Goal: Task Accomplishment & Management: Use online tool/utility

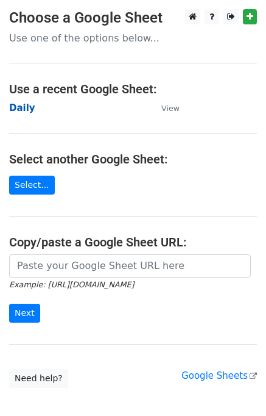
click at [20, 109] on strong "Daily" at bounding box center [22, 107] width 26 height 11
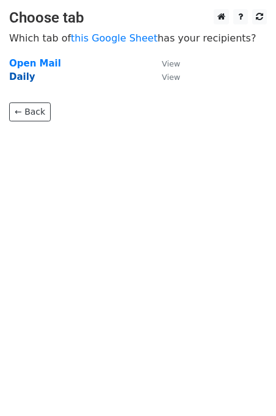
click at [22, 73] on strong "Daily" at bounding box center [22, 76] width 26 height 11
click at [23, 79] on strong "Daily" at bounding box center [22, 76] width 26 height 11
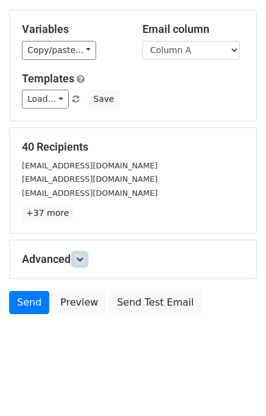
click at [87, 257] on link at bounding box center [79, 258] width 13 height 13
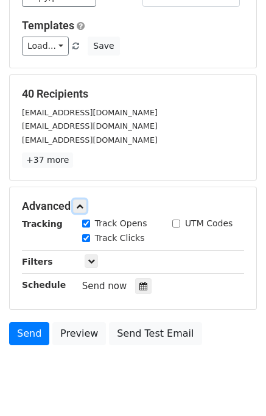
scroll to position [154, 0]
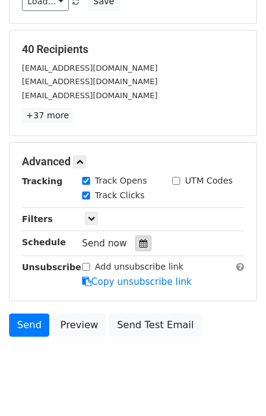
click at [140, 242] on icon at bounding box center [144, 243] width 8 height 9
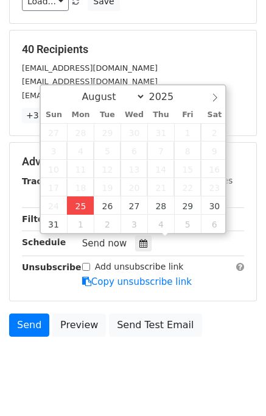
type input "2025-08-25 13:09"
type input "01"
type input "09"
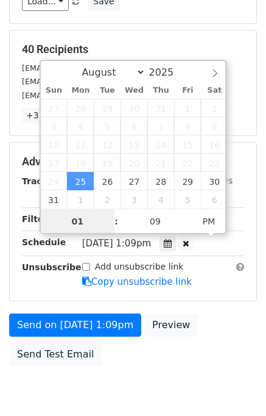
scroll to position [0, 0]
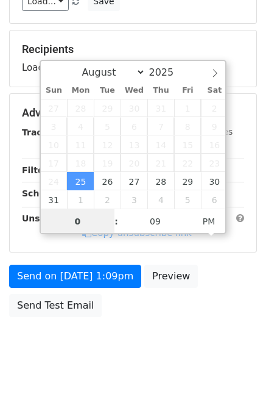
type input "01"
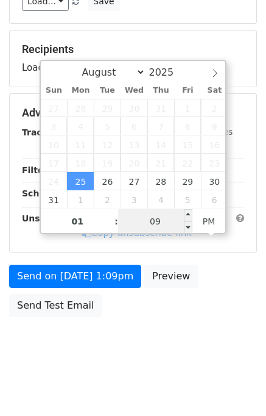
click at [132, 227] on input "09" at bounding box center [155, 221] width 74 height 24
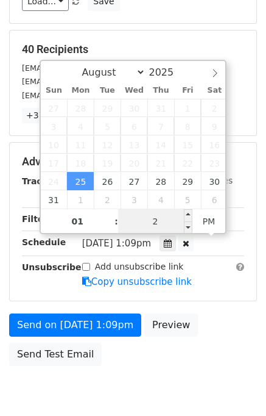
type input "20"
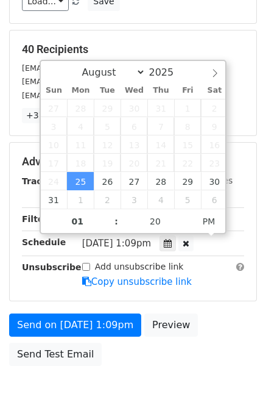
type input "2025-08-25 13:20"
click at [210, 329] on div "Send on Aug 25 at 1:09pm Preview Send Test Email" at bounding box center [133, 342] width 266 height 59
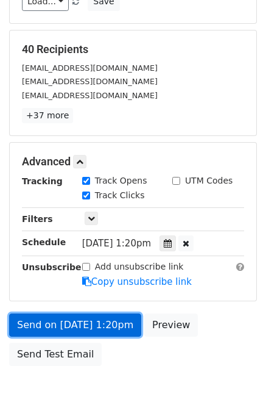
click at [98, 322] on link "Send on Aug 25 at 1:20pm" at bounding box center [75, 324] width 132 height 23
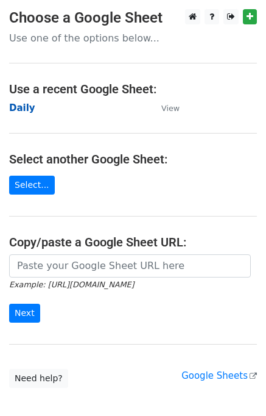
click at [26, 105] on strong "Daily" at bounding box center [22, 107] width 26 height 11
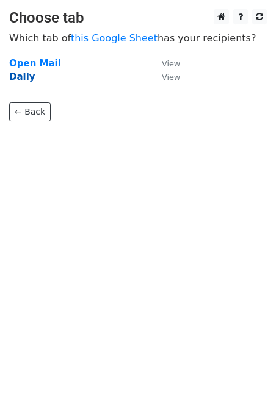
click at [24, 79] on strong "Daily" at bounding box center [22, 76] width 26 height 11
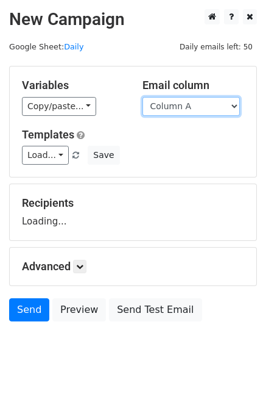
click at [174, 109] on select "Column A Column B Column C" at bounding box center [192, 106] width 98 height 19
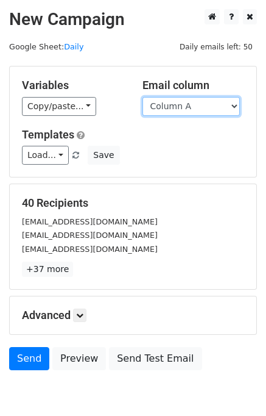
click at [176, 109] on select "Column A Column B Column C" at bounding box center [192, 106] width 98 height 19
select select "Column B"
click at [143, 97] on select "Column A Column B Column C" at bounding box center [192, 106] width 98 height 19
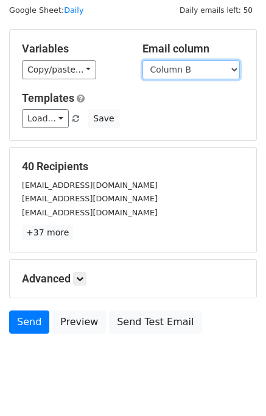
scroll to position [56, 0]
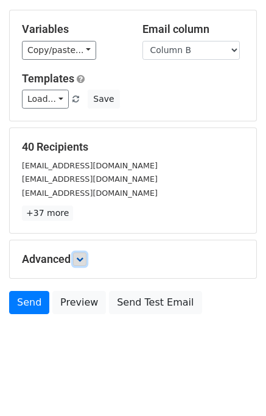
click at [84, 257] on icon at bounding box center [79, 258] width 7 height 7
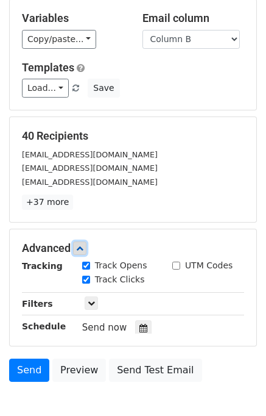
scroll to position [143, 0]
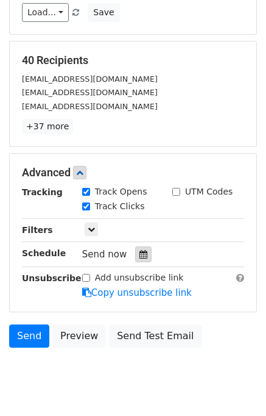
click at [137, 257] on div at bounding box center [143, 254] width 16 height 16
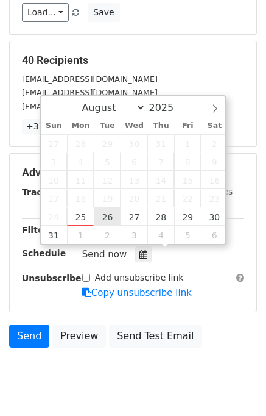
type input "2025-08-26 12:00"
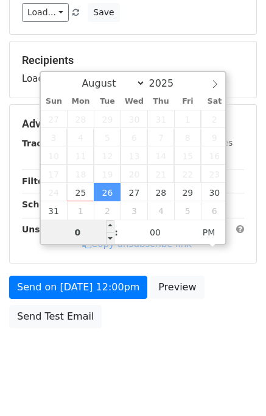
type input "02"
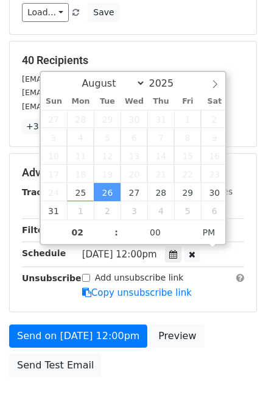
type input "2025-08-26 14:00"
click at [224, 307] on div "Advanced Tracking Track Opens UTM Codes Track Clicks Filters Only include sprea…" at bounding box center [133, 233] width 247 height 158
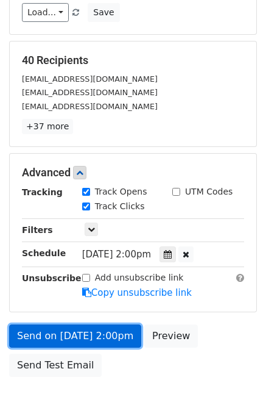
click at [115, 335] on link "Send on Aug 26 at 2:00pm" at bounding box center [75, 335] width 132 height 23
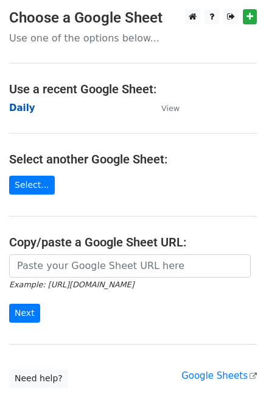
click at [23, 107] on strong "Daily" at bounding box center [22, 107] width 26 height 11
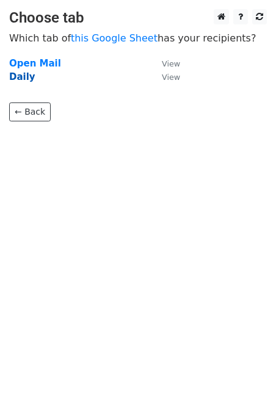
click at [24, 77] on strong "Daily" at bounding box center [22, 76] width 26 height 11
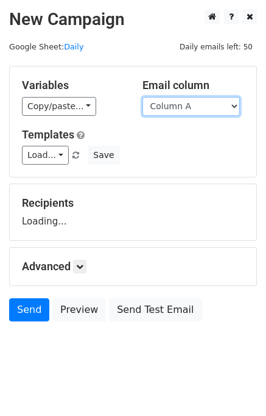
drag, startPoint x: 193, startPoint y: 102, endPoint x: 194, endPoint y: 121, distance: 18.3
click at [193, 102] on select "Column A Column B Column C" at bounding box center [192, 106] width 98 height 19
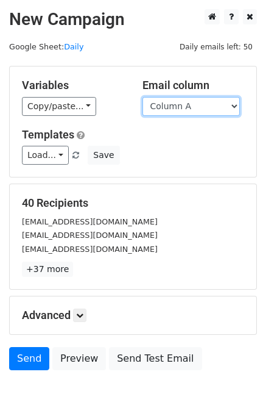
click at [188, 110] on select "Column A Column B Column C" at bounding box center [192, 106] width 98 height 19
select select "Column C"
click at [143, 97] on select "Column A Column B Column C" at bounding box center [192, 106] width 98 height 19
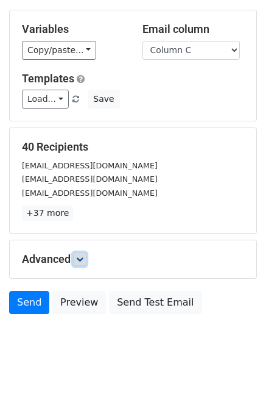
click at [83, 263] on link at bounding box center [79, 258] width 13 height 13
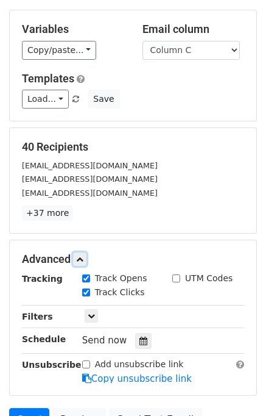
scroll to position [156, 0]
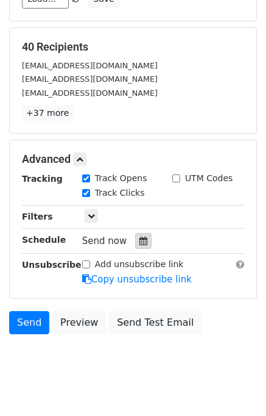
click at [140, 238] on icon at bounding box center [144, 241] width 8 height 9
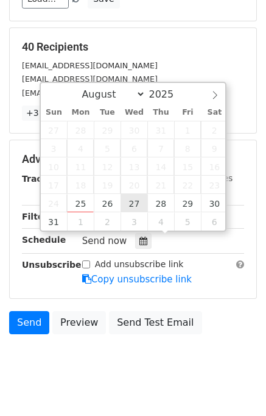
type input "2025-08-27 12:00"
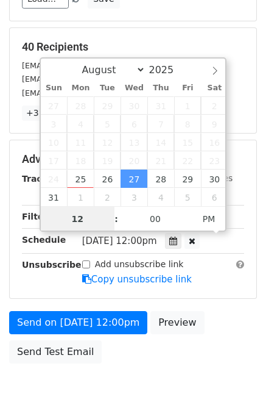
scroll to position [155, 0]
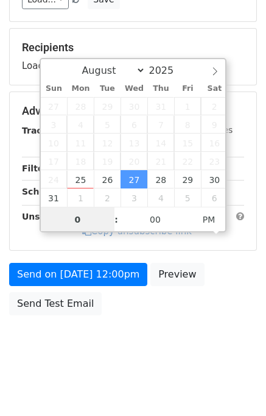
type input "03"
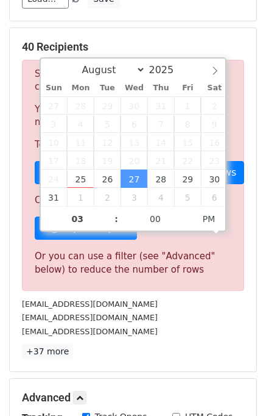
type input "2025-08-27 15:00"
click at [221, 333] on div "sales@timberlogbuild.co.uk" at bounding box center [133, 331] width 241 height 14
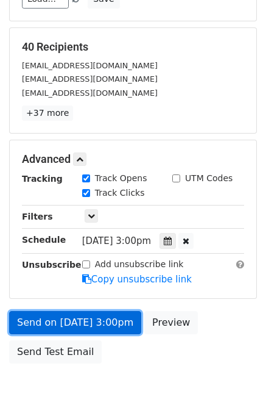
click at [89, 321] on link "Send on Aug 27 at 3:00pm" at bounding box center [75, 322] width 132 height 23
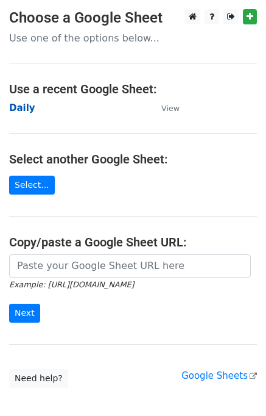
click at [23, 107] on strong "Daily" at bounding box center [22, 107] width 26 height 11
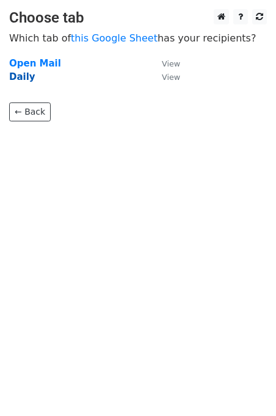
click at [29, 77] on strong "Daily" at bounding box center [22, 76] width 26 height 11
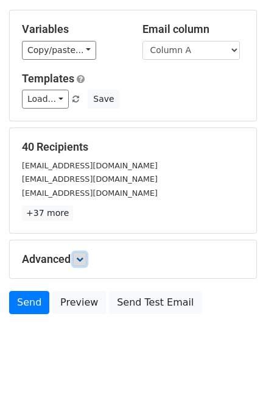
click at [80, 258] on icon at bounding box center [79, 258] width 7 height 7
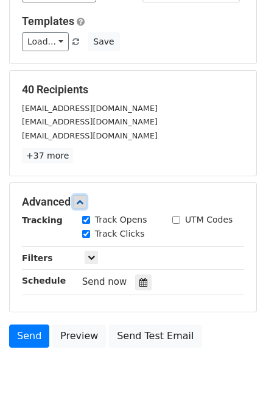
scroll to position [154, 0]
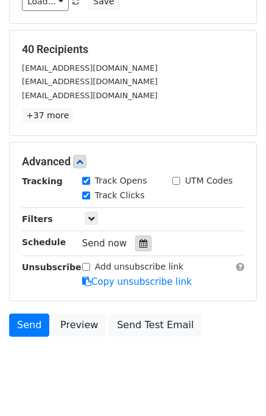
click at [135, 235] on div at bounding box center [143, 243] width 16 height 16
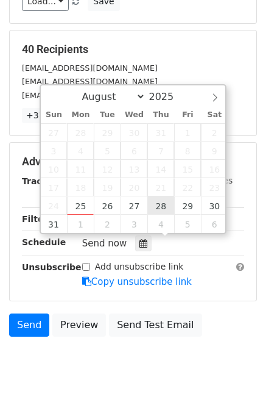
type input "2025-08-28 12:00"
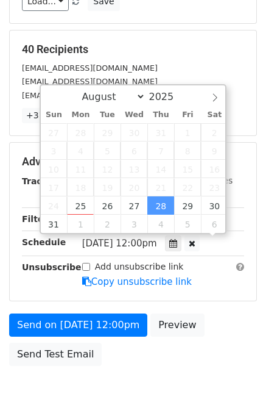
scroll to position [0, 0]
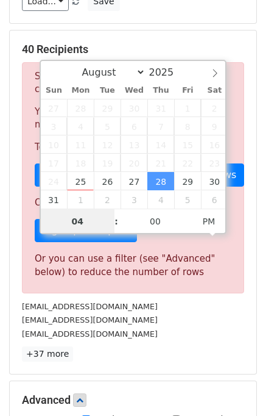
type input "04"
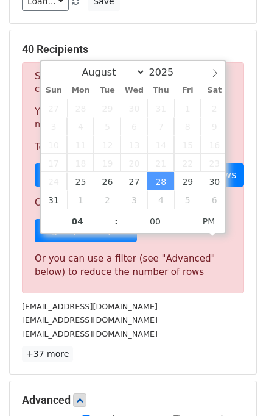
type input "2025-08-28 16:00"
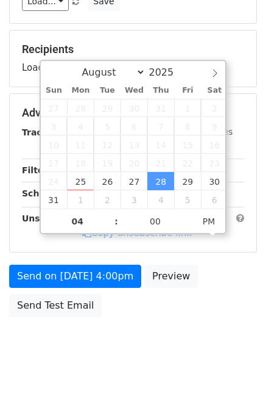
click at [207, 324] on body "New Campaign Daily emails left: 50 Google Sheet: Daily Variables Copy/paste... …" at bounding box center [133, 113] width 266 height 516
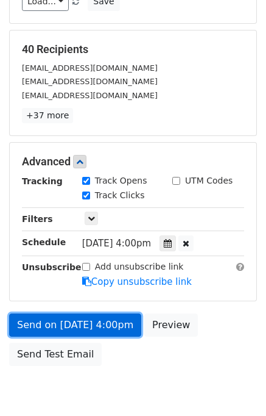
click at [87, 319] on link "Send on Aug 28 at 4:00pm" at bounding box center [75, 324] width 132 height 23
click at [87, 318] on link "Send on Aug 28 at 4:00pm" at bounding box center [75, 324] width 132 height 23
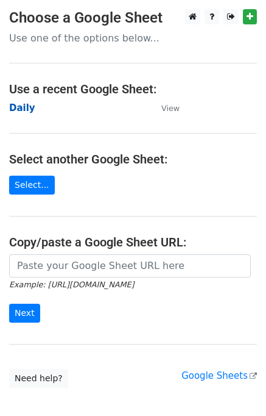
click at [24, 108] on strong "Daily" at bounding box center [22, 107] width 26 height 11
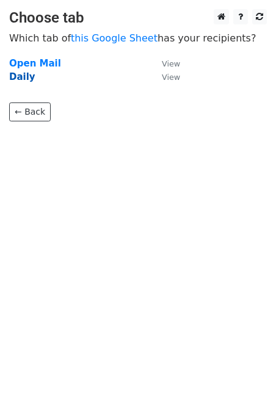
click at [22, 76] on strong "Daily" at bounding box center [22, 76] width 26 height 11
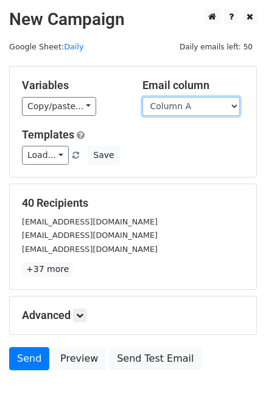
drag, startPoint x: 197, startPoint y: 107, endPoint x: 195, endPoint y: 114, distance: 7.5
click at [197, 107] on select "Column A Column B Column C" at bounding box center [192, 106] width 98 height 19
select select "Column B"
click at [143, 97] on select "Column A Column B Column C" at bounding box center [192, 106] width 98 height 19
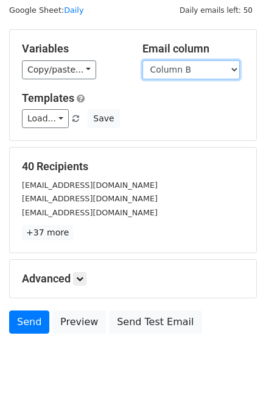
scroll to position [56, 0]
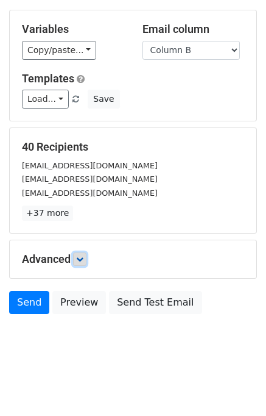
click at [87, 262] on link at bounding box center [79, 258] width 13 height 13
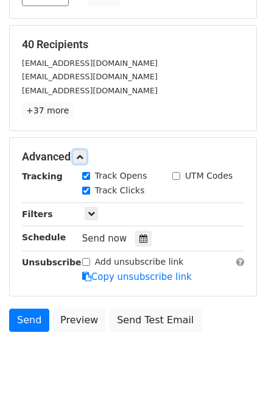
scroll to position [176, 0]
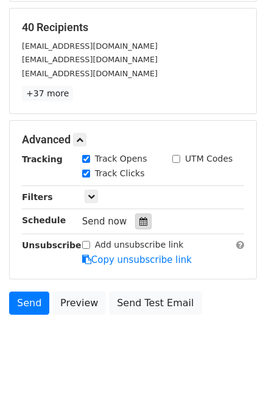
click at [140, 213] on div at bounding box center [143, 221] width 16 height 16
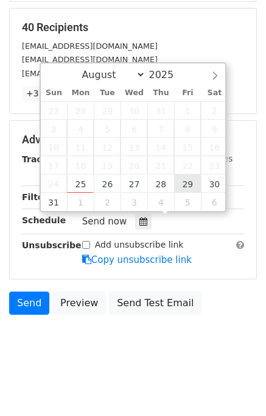
type input "2025-08-29 12:00"
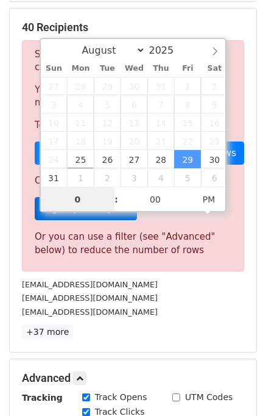
type input "05"
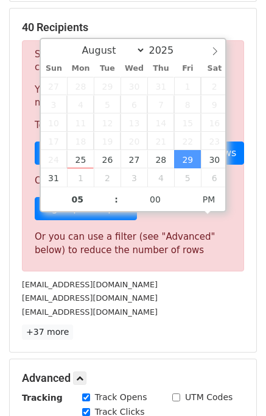
type input "2025-08-29 17:00"
click at [177, 312] on div "contactus@liverpoolfc.com" at bounding box center [133, 312] width 241 height 14
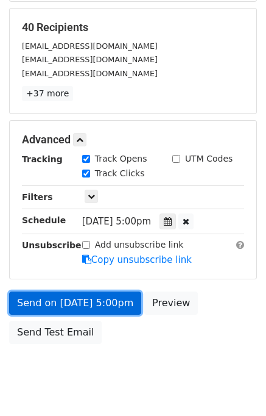
click at [89, 302] on link "Send on Aug 29 at 5:00pm" at bounding box center [75, 302] width 132 height 23
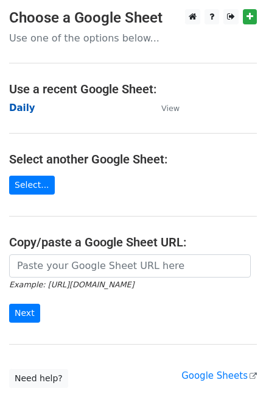
click at [20, 113] on strong "Daily" at bounding box center [22, 107] width 26 height 11
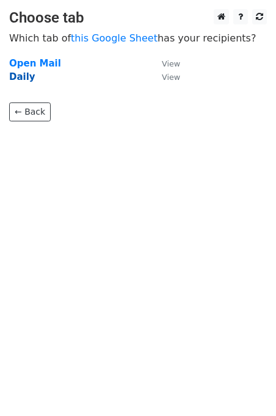
click at [29, 74] on strong "Daily" at bounding box center [22, 76] width 26 height 11
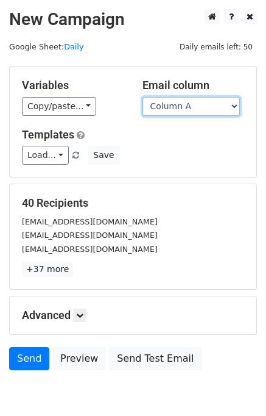
click at [187, 109] on select "Column A Column B Column C" at bounding box center [192, 106] width 98 height 19
select select "Column C"
click at [143, 97] on select "Column A Column B Column C" at bounding box center [192, 106] width 98 height 19
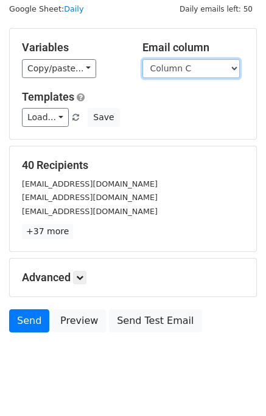
scroll to position [56, 0]
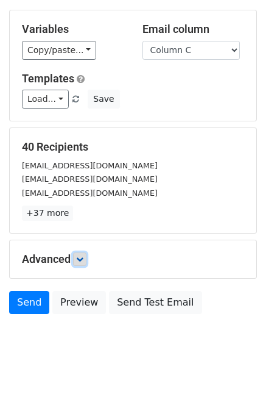
click at [87, 260] on link at bounding box center [79, 258] width 13 height 13
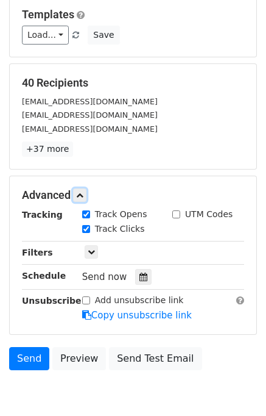
scroll to position [170, 0]
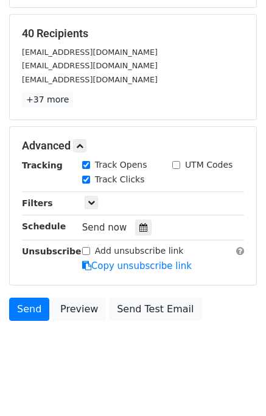
click at [141, 220] on div at bounding box center [143, 228] width 16 height 16
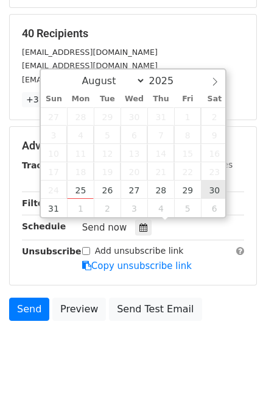
type input "[DATE] 12:00"
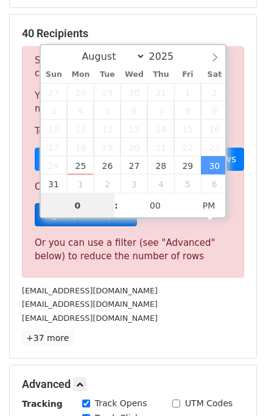
type input "06"
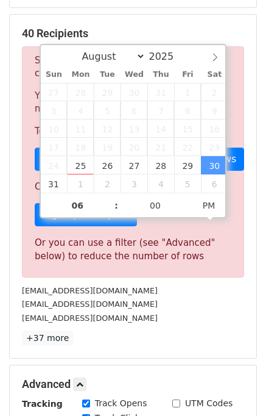
type input "[DATE] 18:00"
click at [171, 319] on div "[EMAIL_ADDRESS][DOMAIN_NAME]" at bounding box center [133, 318] width 241 height 14
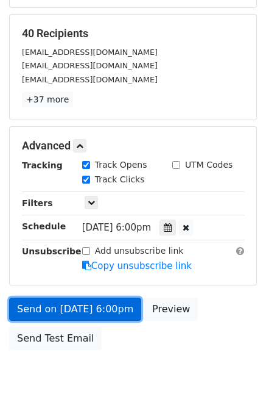
click at [66, 307] on link "Send on [DATE] 6:00pm" at bounding box center [75, 309] width 132 height 23
